Goal: Information Seeking & Learning: Understand process/instructions

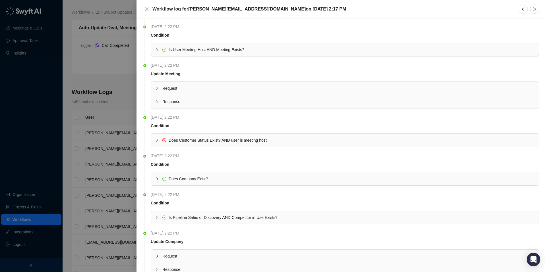
scroll to position [92, 0]
click at [156, 139] on icon "collapsed" at bounding box center [157, 138] width 3 height 3
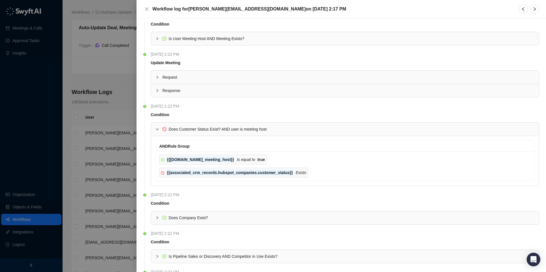
scroll to position [100, 0]
click at [160, 91] on div at bounding box center [159, 92] width 7 height 6
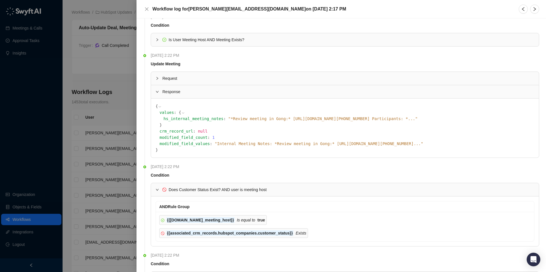
click at [309, 118] on span "" *Review meeting in Gong:* [URL][DOMAIN_NAME][PHONE_NUMBER] Participants: * ..…" at bounding box center [322, 119] width 189 height 5
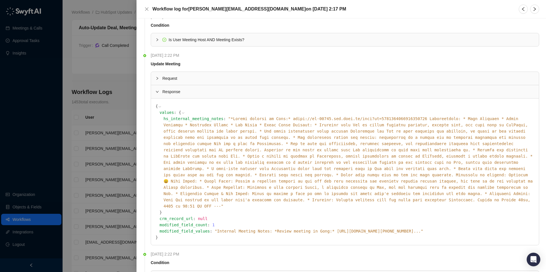
click at [389, 229] on span "" Internal Meeting Notes: *Review meeting in Gong:* [URL][DOMAIN_NAME][PHONE_NU…" at bounding box center [319, 231] width 208 height 5
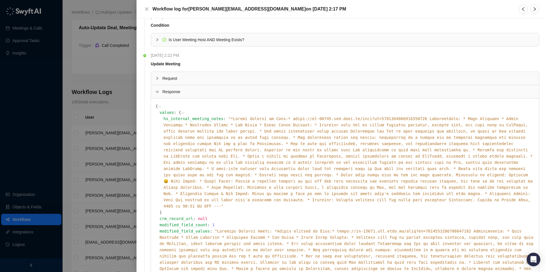
click at [208, 77] on span "Request" at bounding box center [348, 78] width 372 height 6
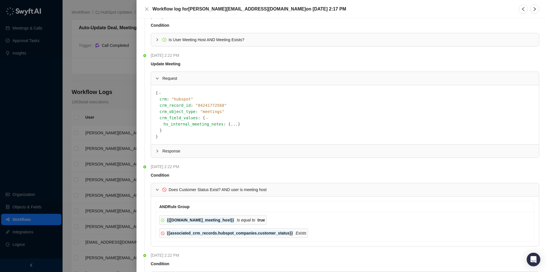
click at [232, 147] on div "Response" at bounding box center [345, 151] width 388 height 13
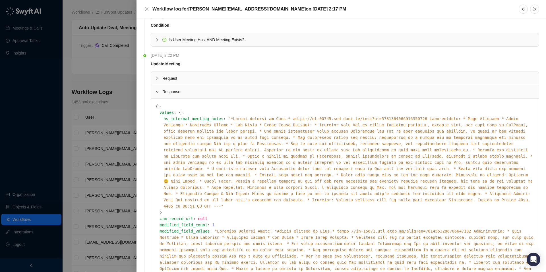
click at [203, 72] on div "Request" at bounding box center [345, 78] width 388 height 13
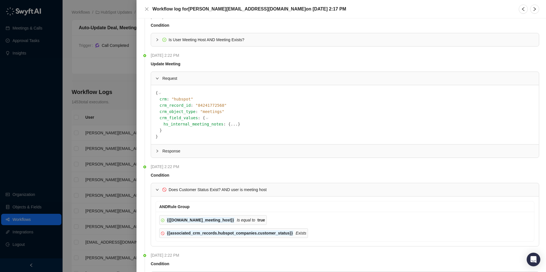
click at [198, 105] on span "" 84241772568 "" at bounding box center [210, 105] width 31 height 5
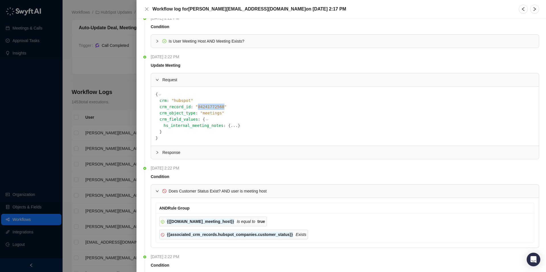
scroll to position [97, 0]
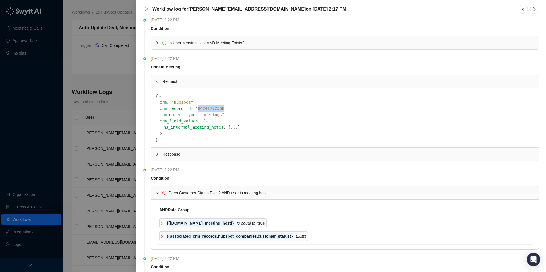
copy span "84241772568"
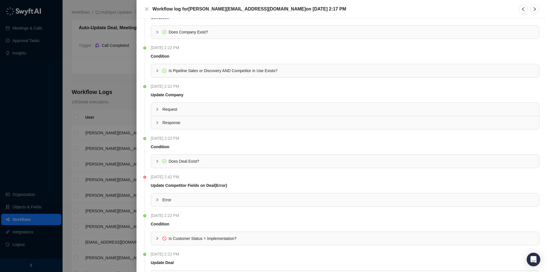
scroll to position [411, 0]
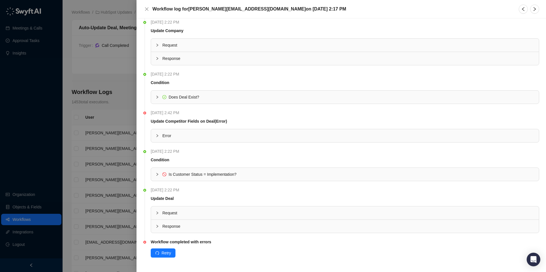
click at [179, 176] on span "Is Customer Status = Implementation?" at bounding box center [203, 174] width 68 height 5
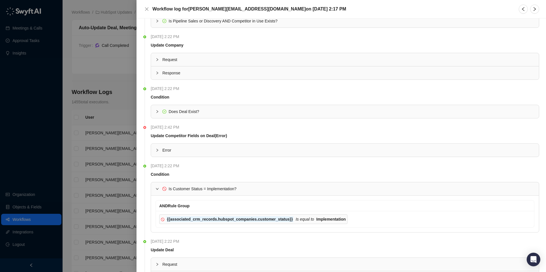
scroll to position [448, 0]
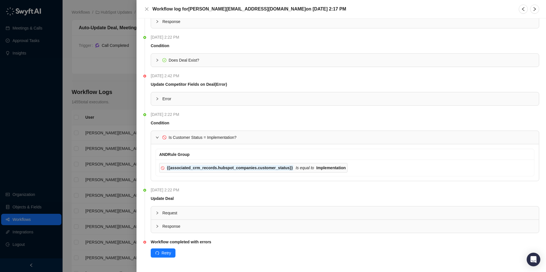
click at [210, 122] on span "Condition" at bounding box center [345, 123] width 389 height 6
click at [171, 226] on span "Response" at bounding box center [348, 227] width 372 height 6
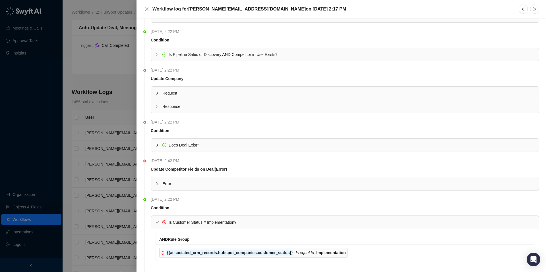
scroll to position [362, 0]
click at [189, 184] on span "Error" at bounding box center [348, 185] width 372 height 6
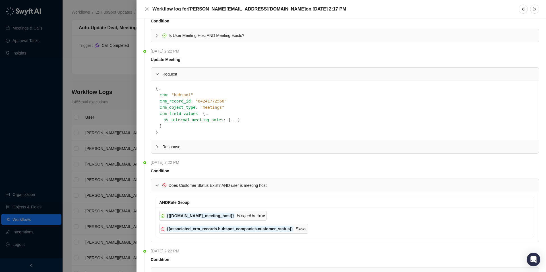
scroll to position [0, 0]
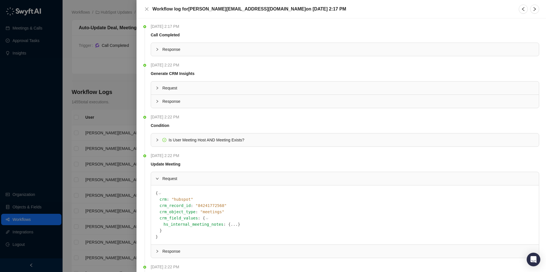
click at [174, 101] on span "Response" at bounding box center [348, 101] width 372 height 6
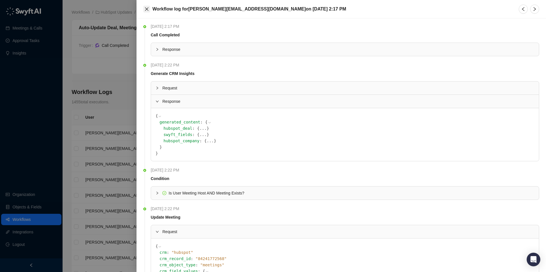
click at [148, 9] on icon "close" at bounding box center [146, 9] width 5 height 5
